Goal: Submit feedback/report problem

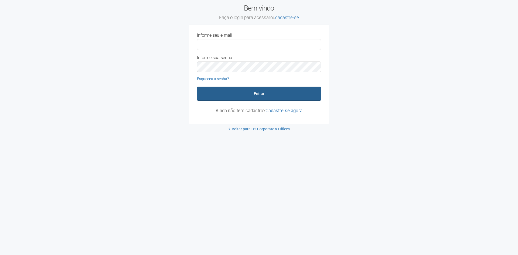
type input "**********"
click at [255, 92] on button "Entrar" at bounding box center [259, 94] width 124 height 14
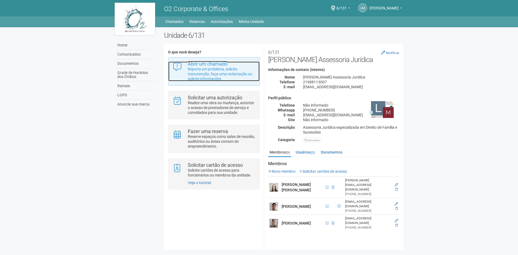
click at [228, 75] on p "Reporte um problema, solicite manutenção, faça uma reclamação ou solicite infor…" at bounding box center [222, 74] width 68 height 15
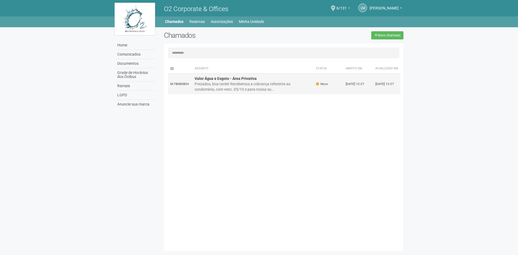
click at [228, 81] on strong "Valor Água e Esgoto - Área Privativa" at bounding box center [225, 78] width 62 height 4
